Goal: Book appointment/travel/reservation

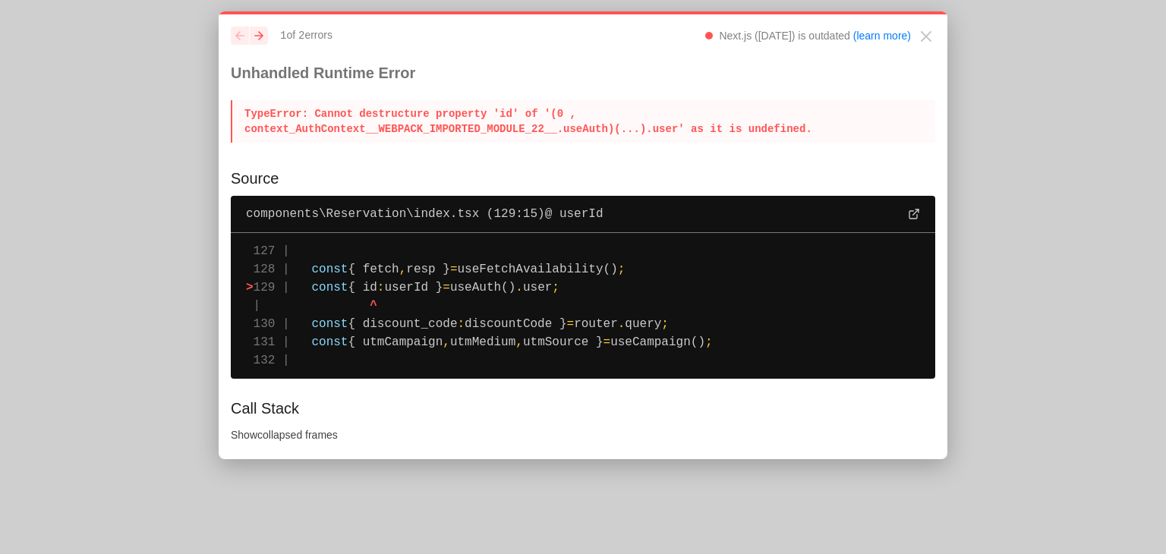
click at [369, 119] on p "TypeError : Cannot destructure property 'id' of '(0 , context_AuthContext__WEBP…" at bounding box center [583, 121] width 705 height 43
click at [269, 36] on nav "previous next 1 of 2 error s Next.js (14.2.32) is outdated (learn more)" at bounding box center [571, 36] width 680 height 18
click at [263, 34] on icon "next" at bounding box center [258, 35] width 9 height 9
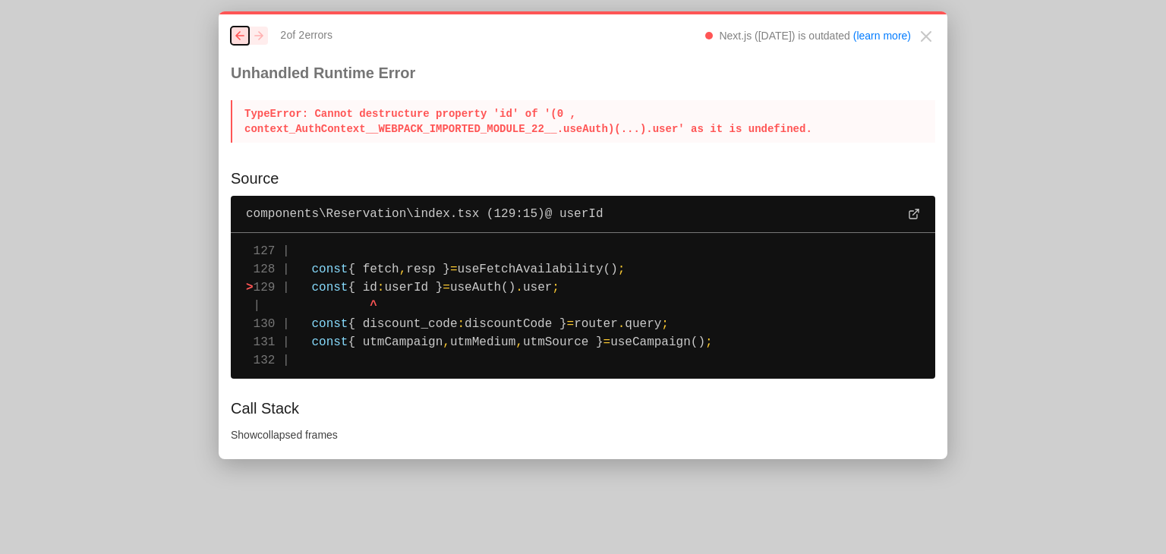
click at [244, 39] on button "previous" at bounding box center [240, 36] width 18 height 18
drag, startPoint x: 428, startPoint y: 131, endPoint x: 243, endPoint y: 112, distance: 186.2
click at [243, 112] on p "TypeError : Cannot destructure property 'id' of '(0 , context_AuthContext__WEBP…" at bounding box center [583, 121] width 705 height 43
drag, startPoint x: 222, startPoint y: 65, endPoint x: 805, endPoint y: 365, distance: 655.7
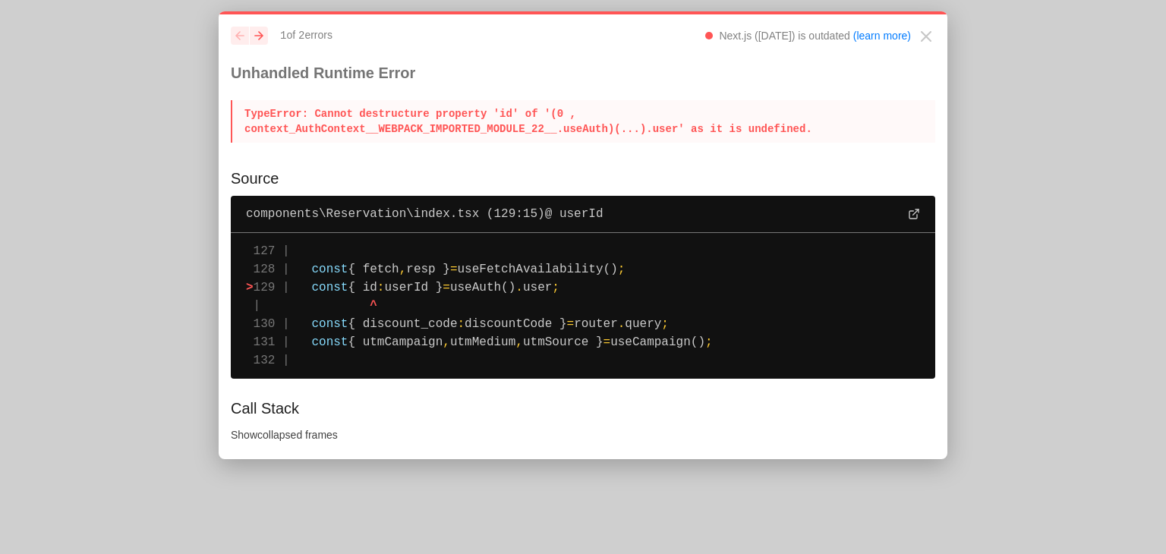
click at [805, 365] on div "previous next 1 of 2 error s Next.js (14.2.32) is outdated (learn more) Unhandl…" at bounding box center [583, 235] width 729 height 448
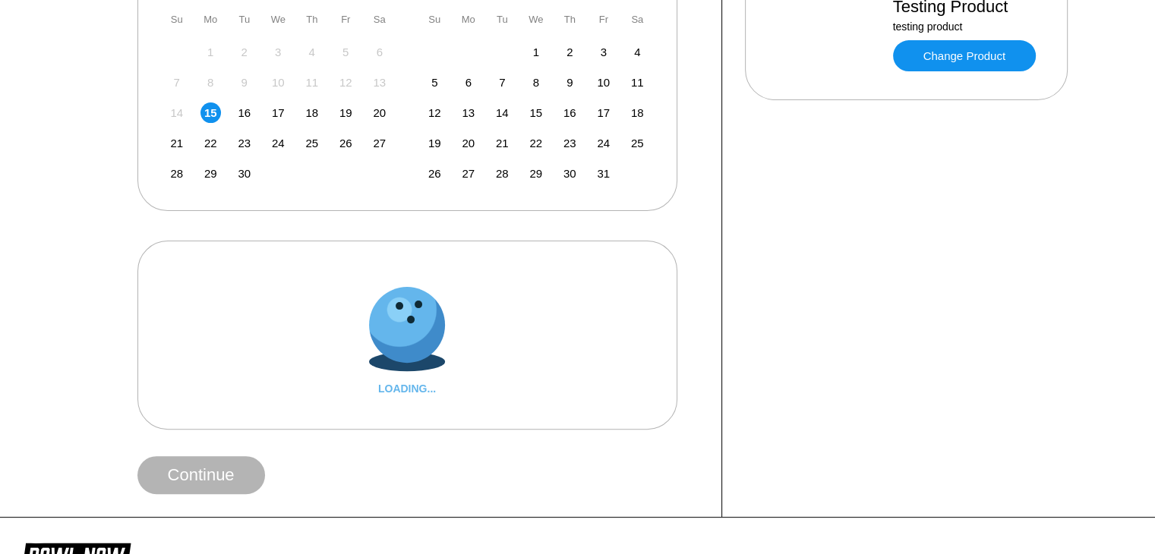
scroll to position [401, 0]
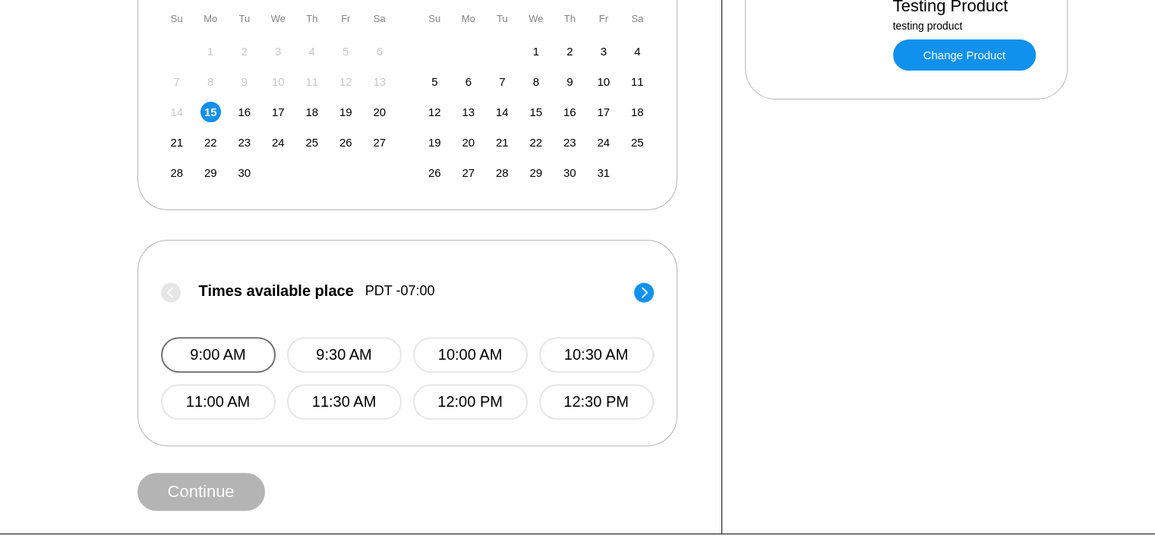
click at [246, 346] on button "9:00 AM" at bounding box center [218, 355] width 115 height 36
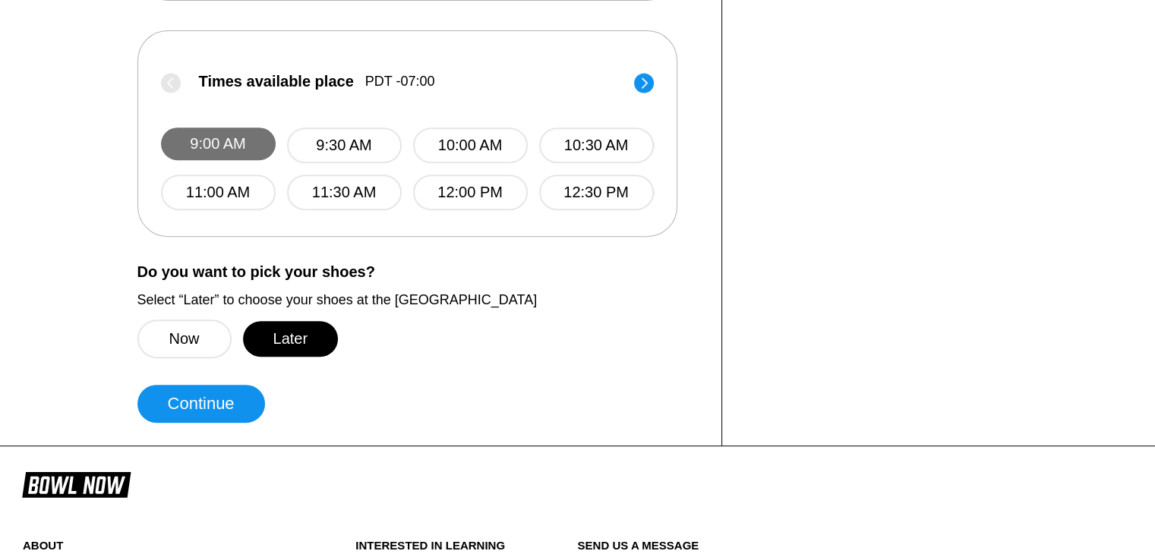
scroll to position [626, 0]
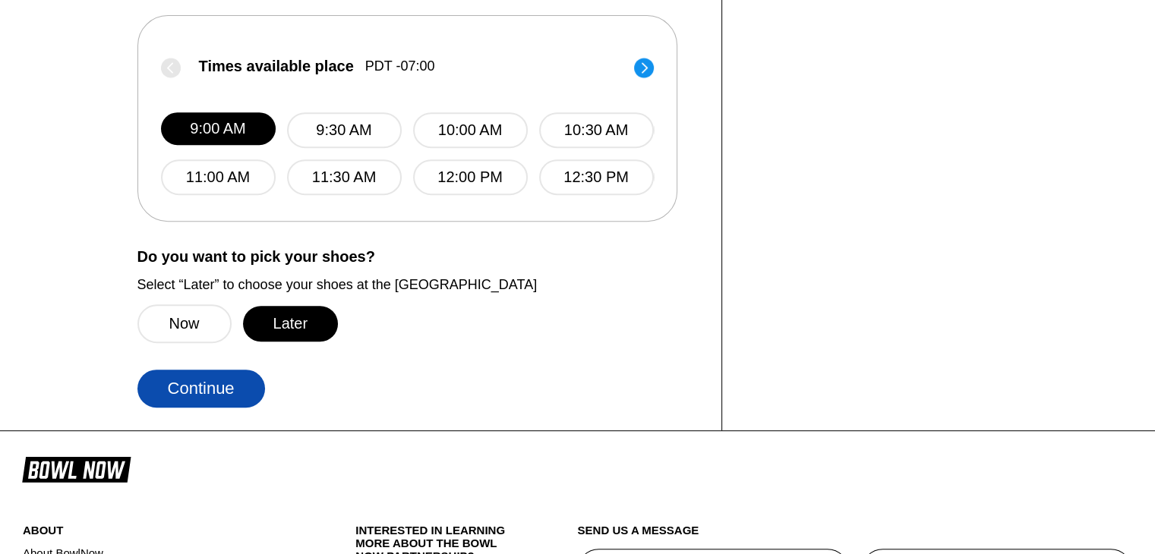
click at [207, 391] on button "Continue" at bounding box center [201, 389] width 128 height 38
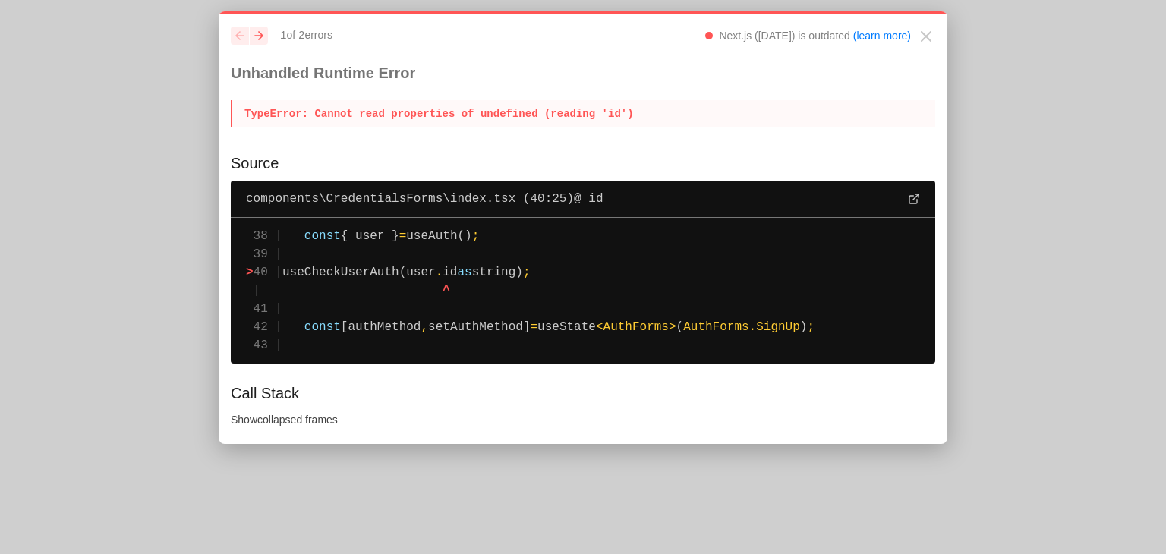
drag, startPoint x: 229, startPoint y: 75, endPoint x: 307, endPoint y: 361, distance: 296.5
click at [307, 361] on div "previous next 1 of 2 error s Next.js (14.2.32) is outdated (learn more) Unhandl…" at bounding box center [583, 227] width 729 height 433
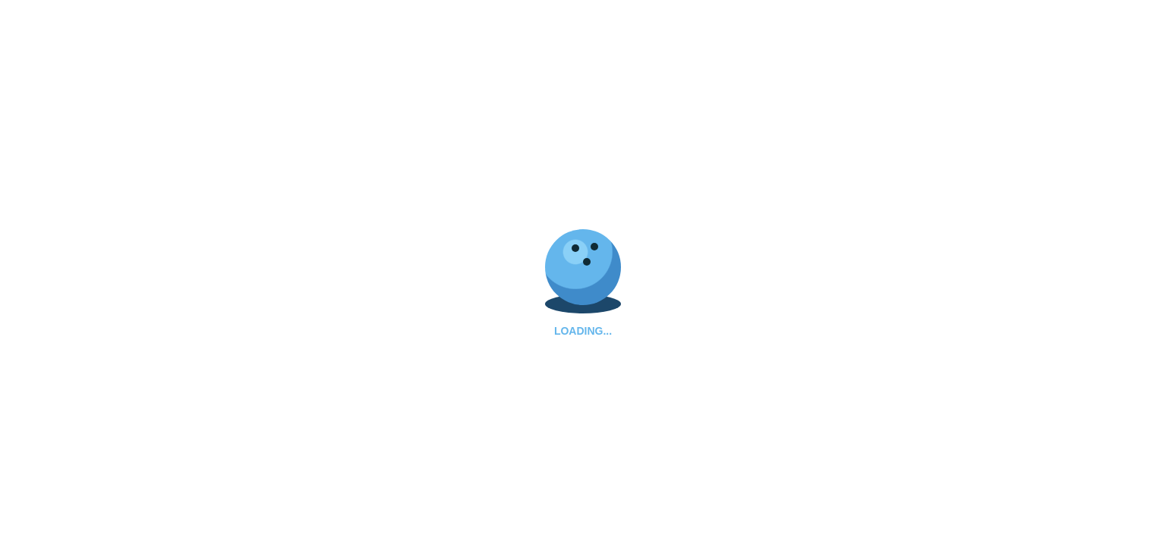
select select "**"
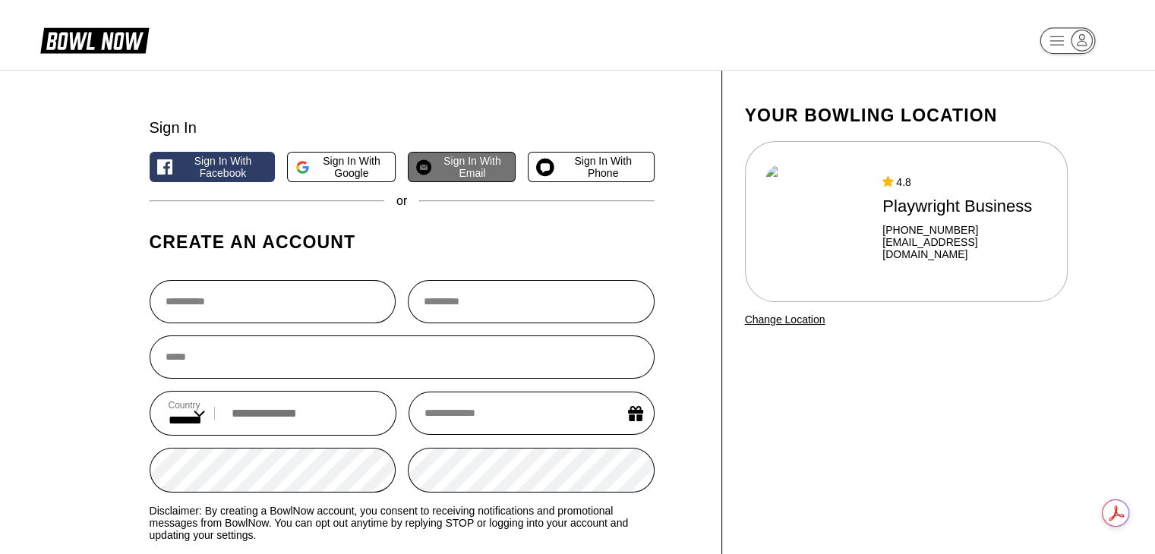
click at [472, 181] on button "Sign in with Email" at bounding box center [462, 167] width 108 height 30
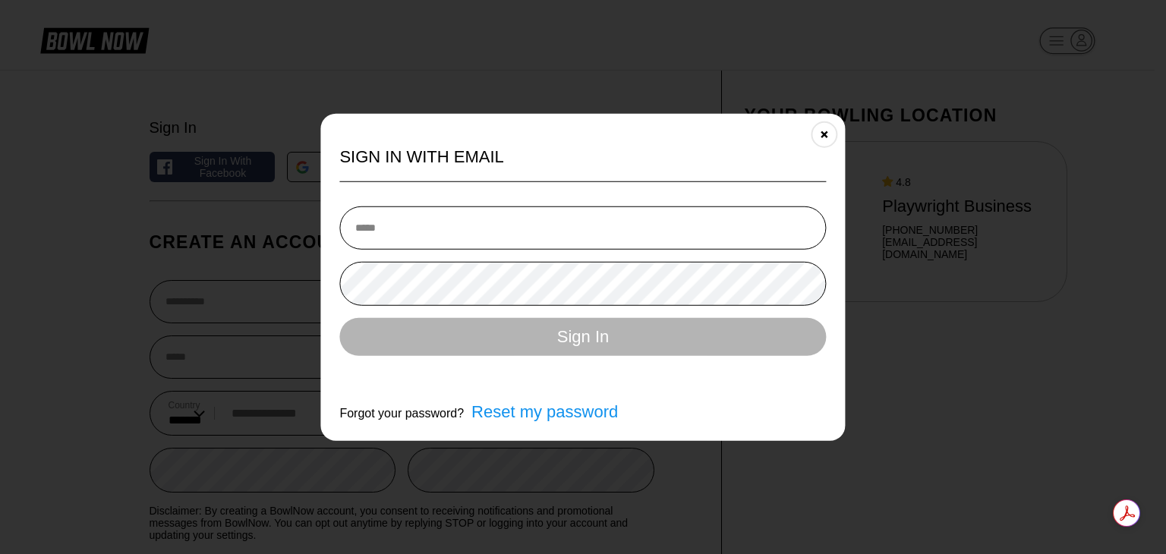
click at [471, 225] on input "email" at bounding box center [582, 227] width 487 height 43
type input "**********"
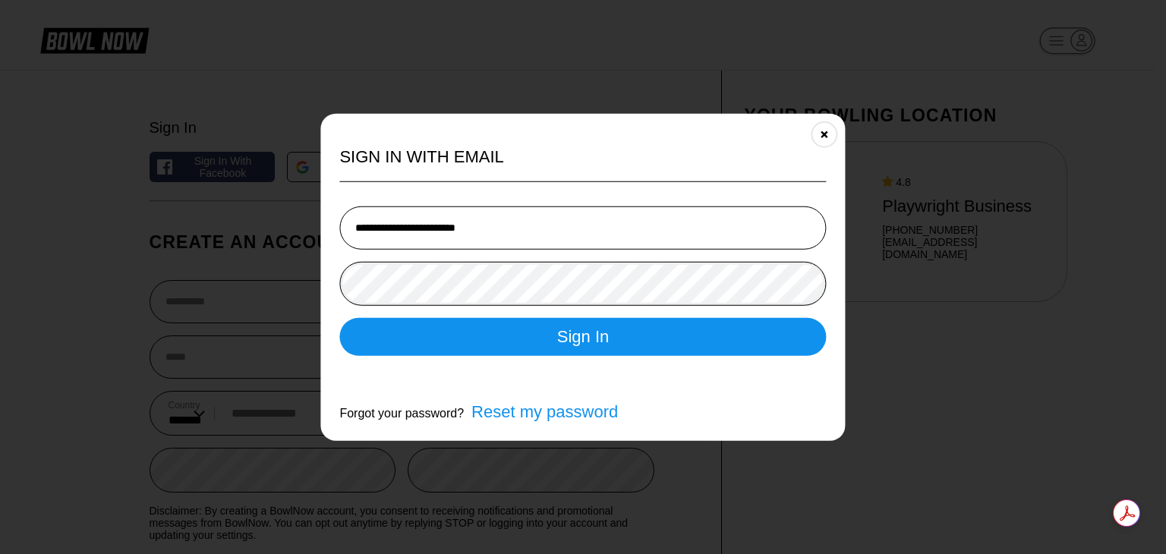
click at [339, 318] on button "Sign In" at bounding box center [582, 337] width 487 height 38
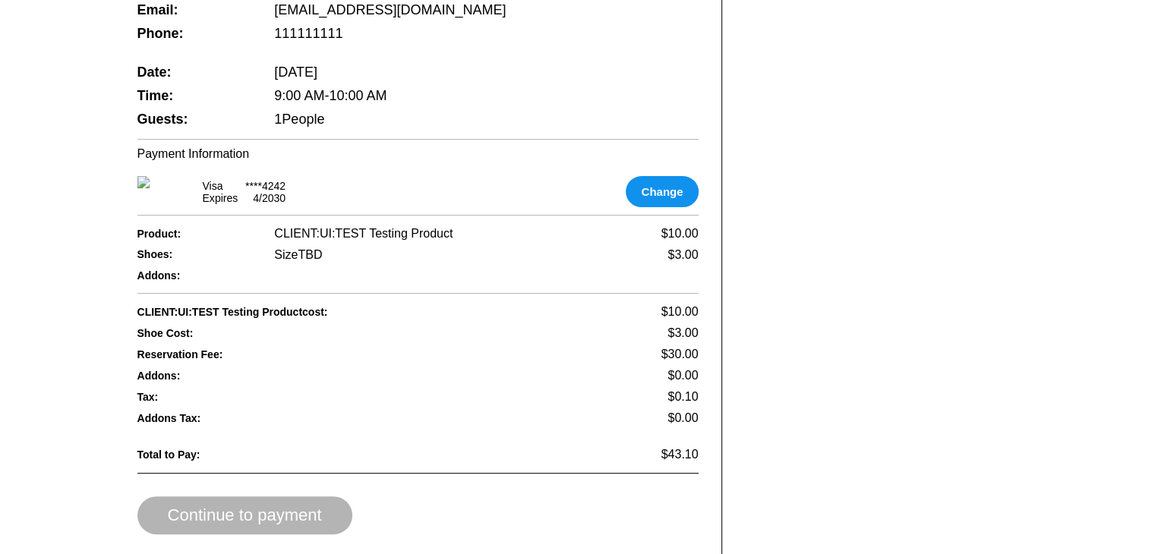
scroll to position [440, 0]
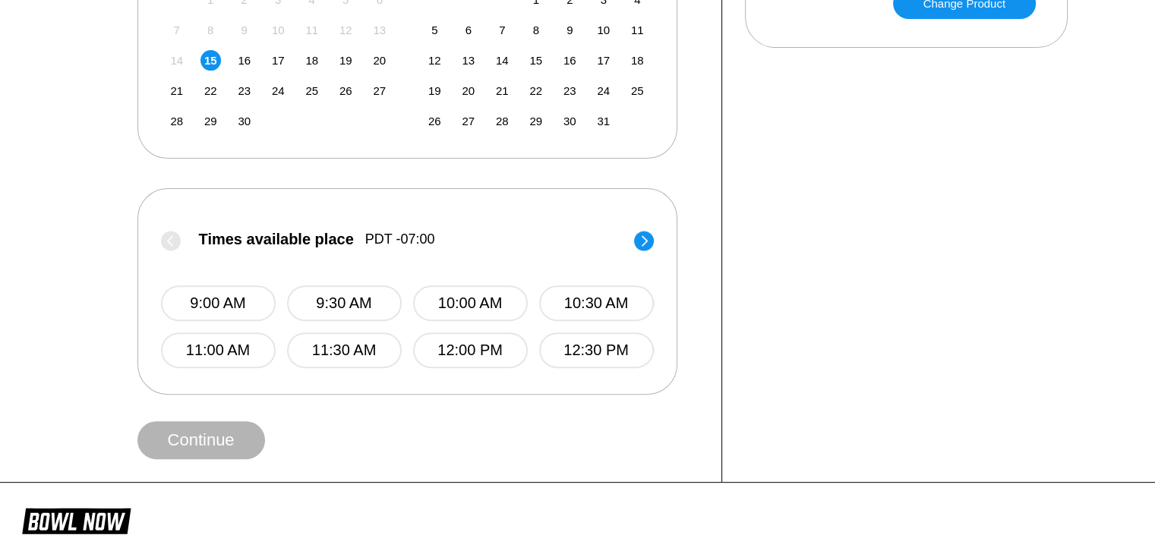
scroll to position [480, 0]
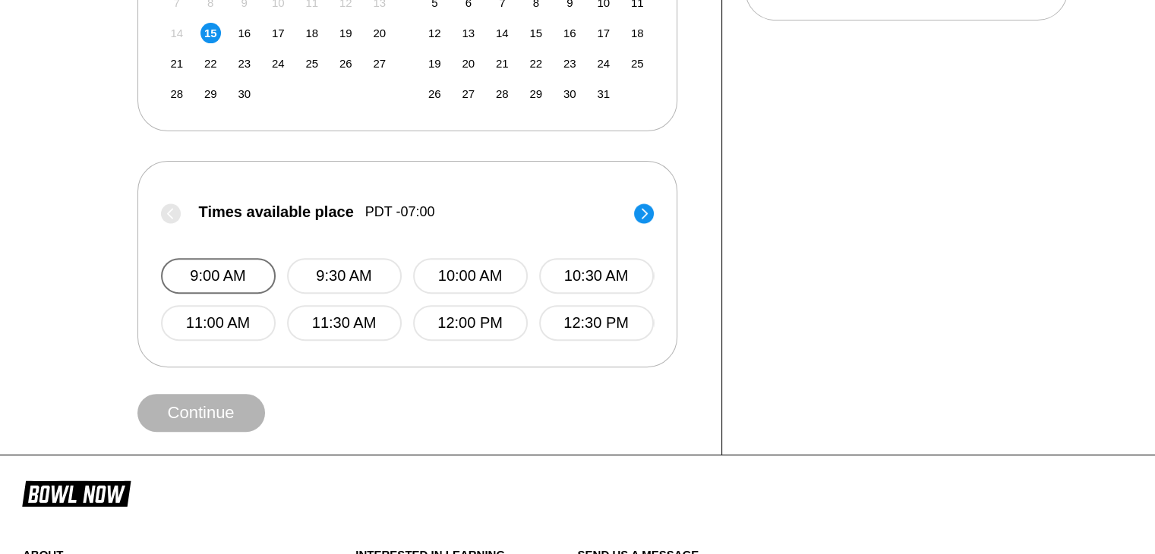
click at [243, 271] on button "9:00 AM" at bounding box center [218, 276] width 115 height 36
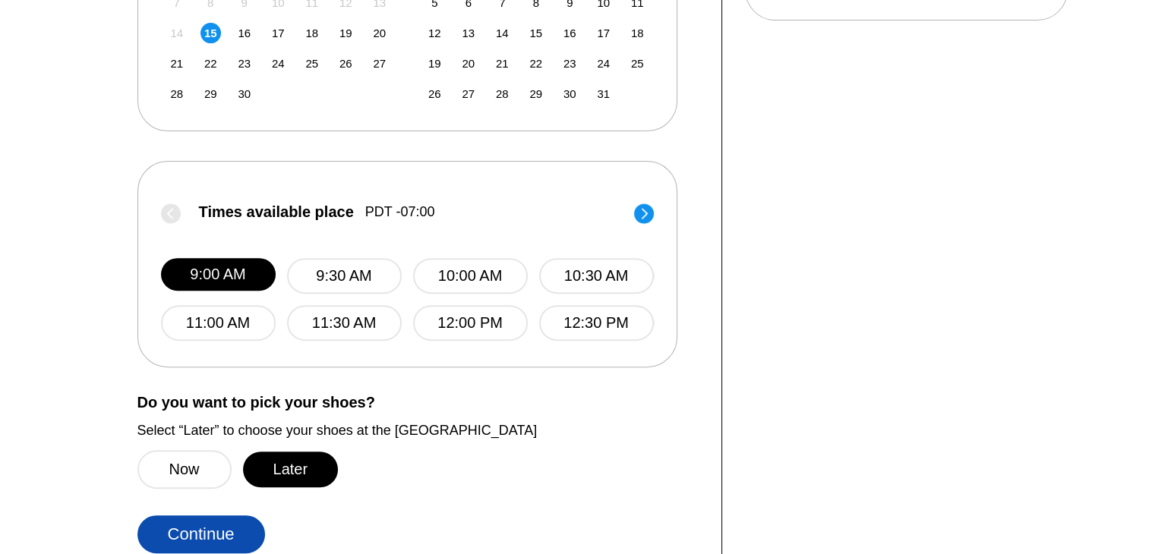
click at [197, 531] on button "Continue" at bounding box center [201, 535] width 128 height 38
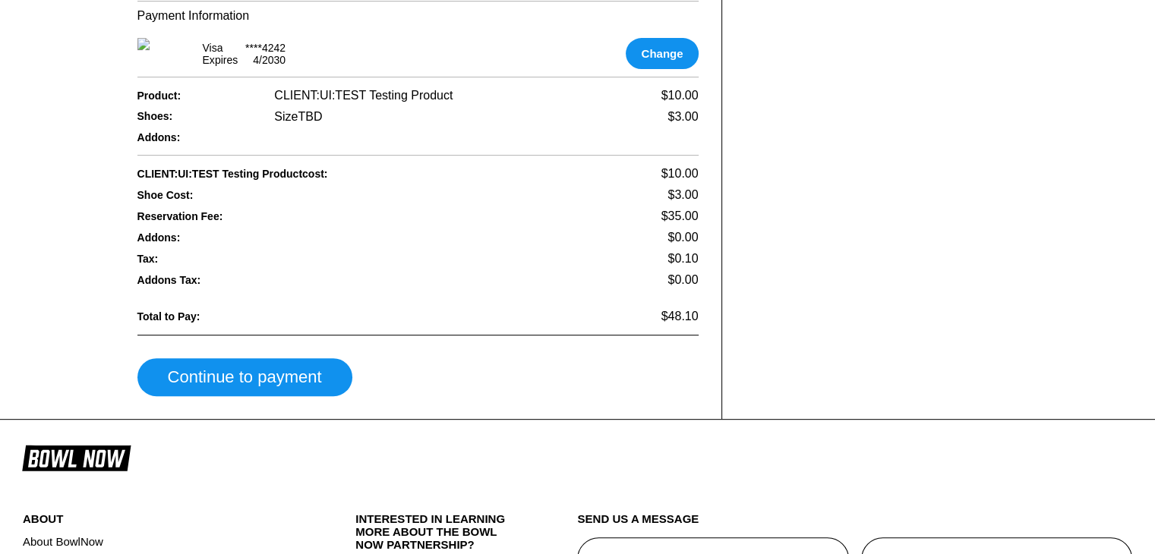
scroll to position [576, 0]
click at [467, 269] on div "Tax: $0.10" at bounding box center [417, 258] width 561 height 21
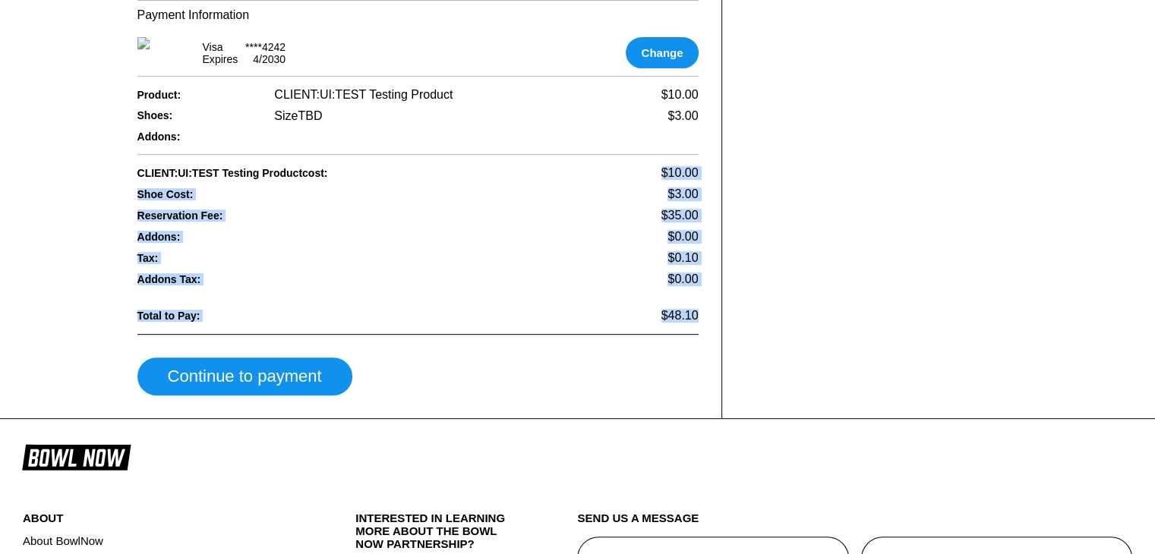
drag, startPoint x: 654, startPoint y: 180, endPoint x: 703, endPoint y: 330, distance: 157.3
drag, startPoint x: 135, startPoint y: 183, endPoint x: 703, endPoint y: 329, distance: 586.3
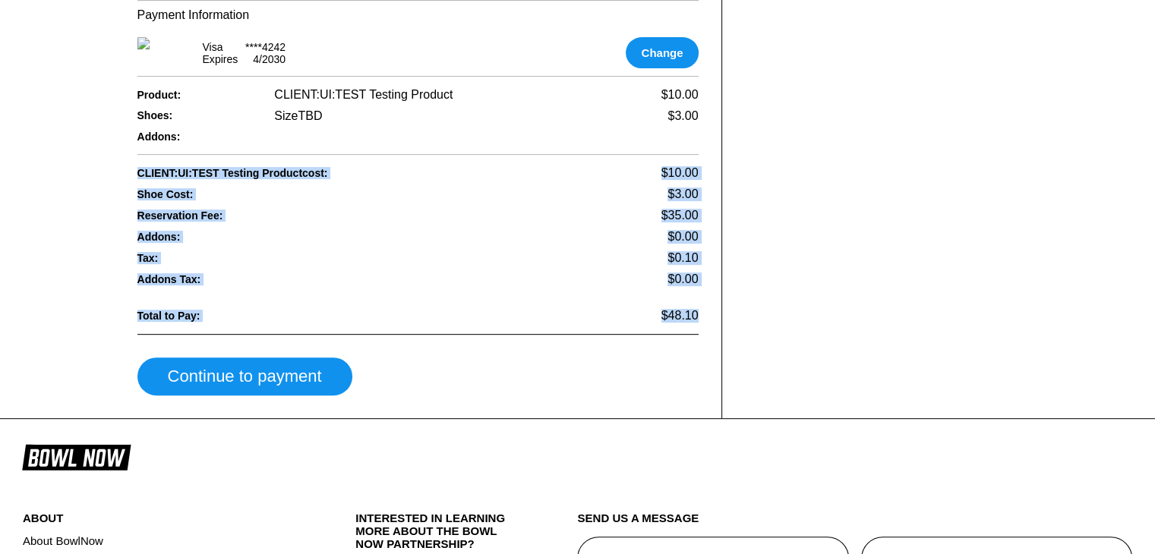
copy div "CLIENT:UI:TEST Testing Product cost: $10.00 Shoe Cost: $3.00 Reservation Fee: $…"
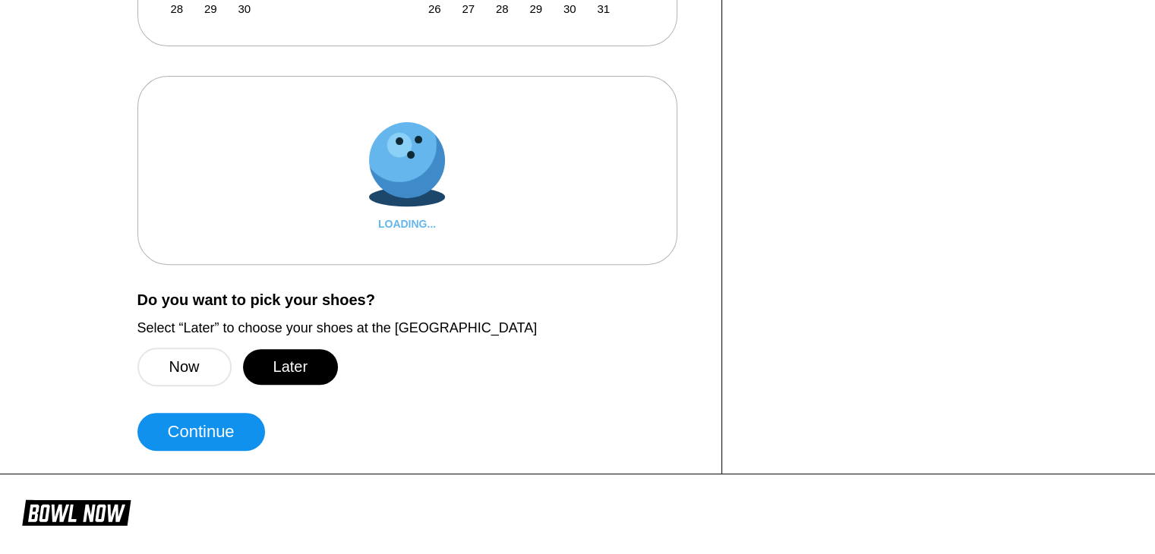
scroll to position [604, 0]
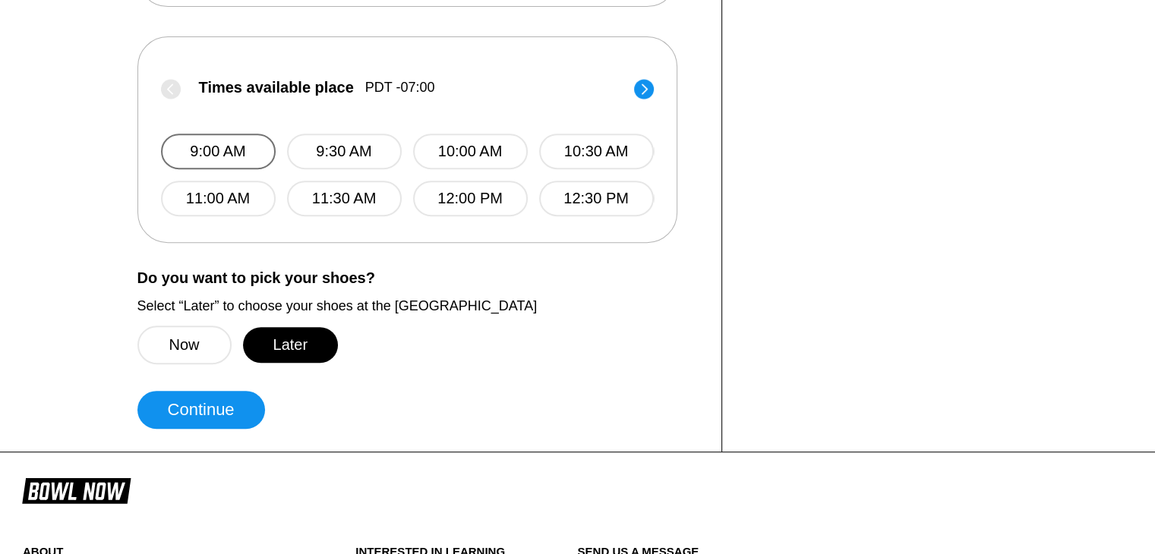
click at [211, 140] on button "9:00 AM" at bounding box center [218, 152] width 115 height 36
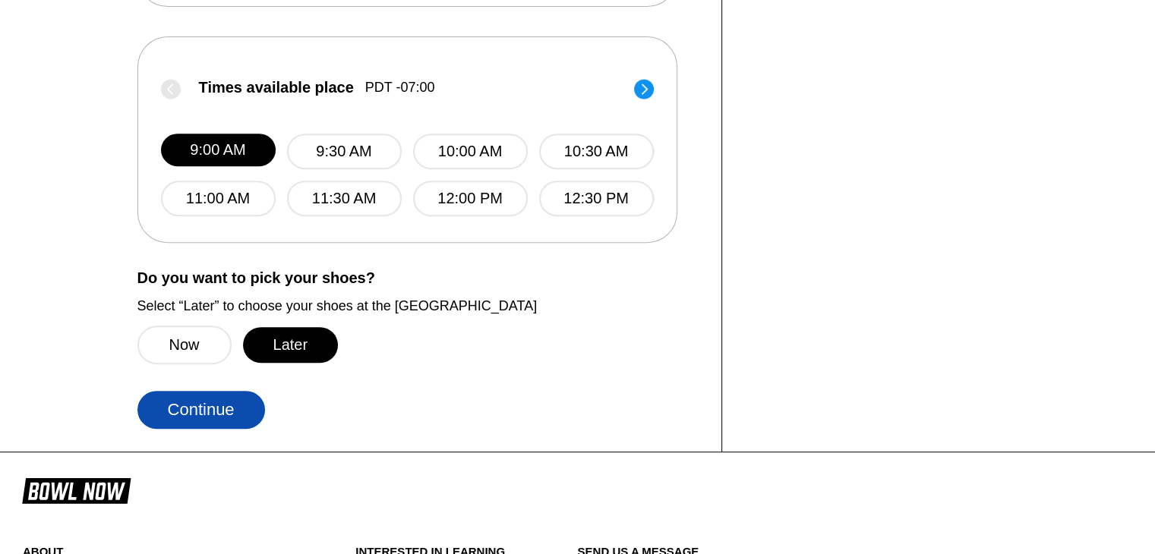
click at [185, 396] on button "Continue" at bounding box center [201, 410] width 128 height 38
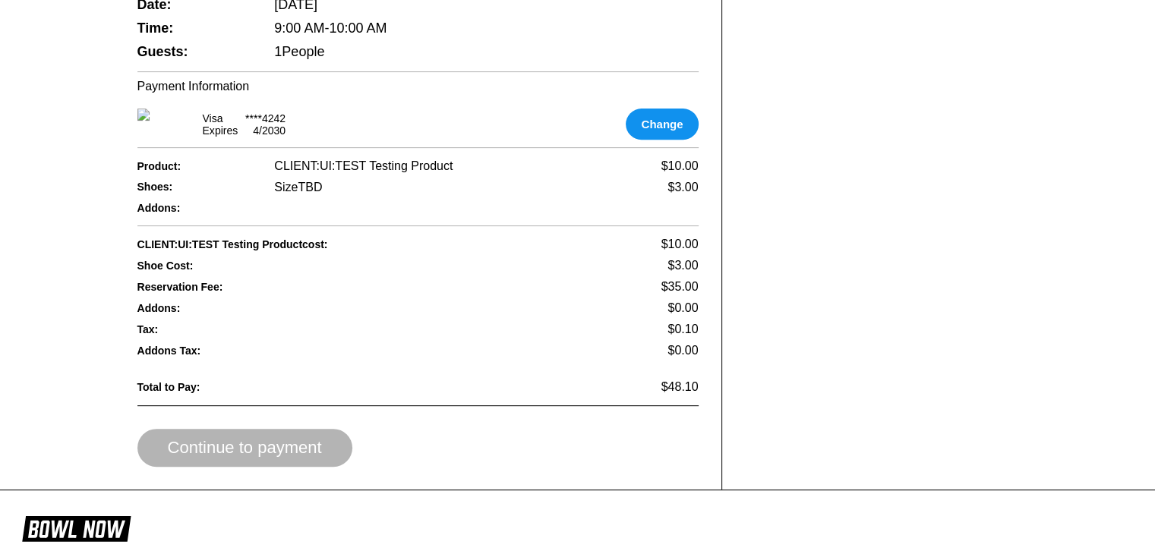
scroll to position [676, 0]
